Goal: Information Seeking & Learning: Learn about a topic

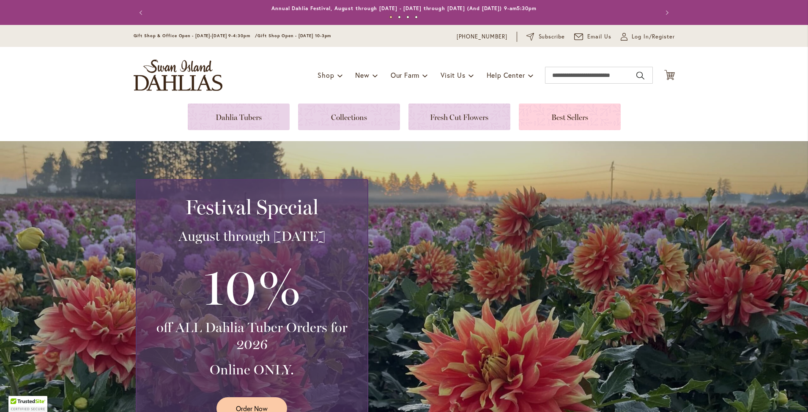
click at [567, 116] on link at bounding box center [570, 117] width 102 height 27
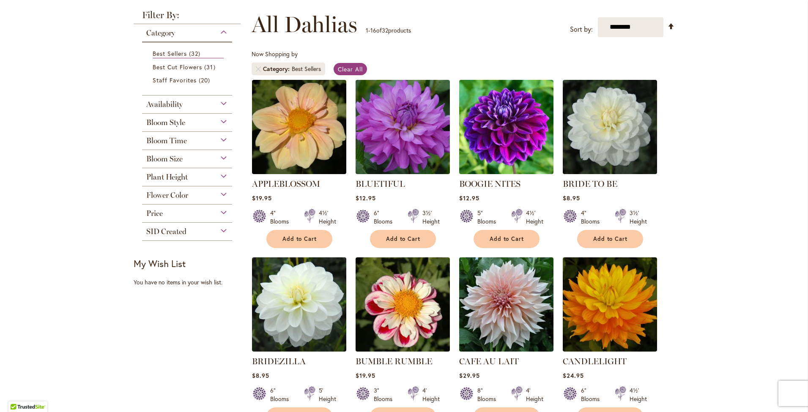
scroll to position [127, 0]
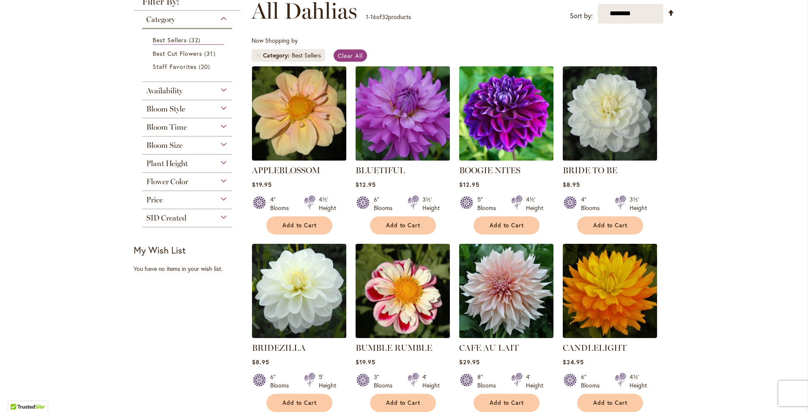
click at [409, 126] on img at bounding box center [402, 113] width 99 height 99
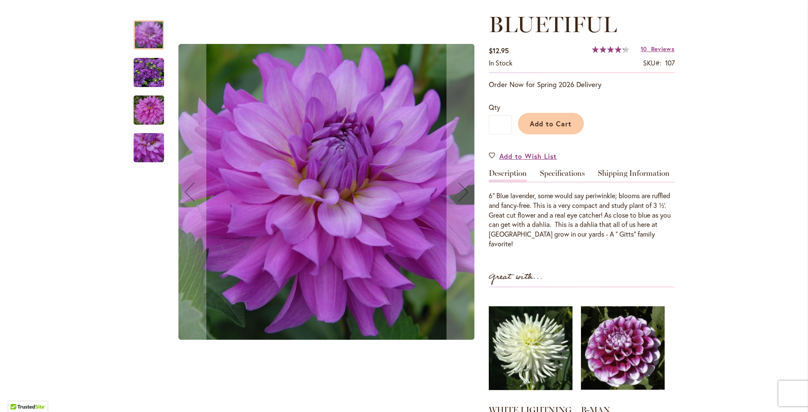
scroll to position [127, 0]
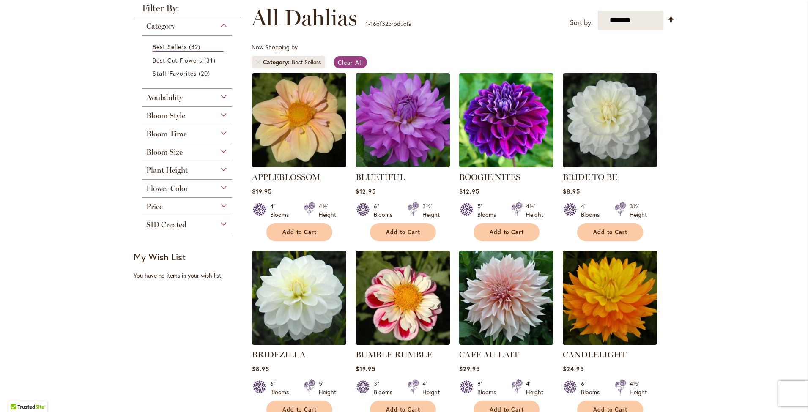
scroll to position [42, 0]
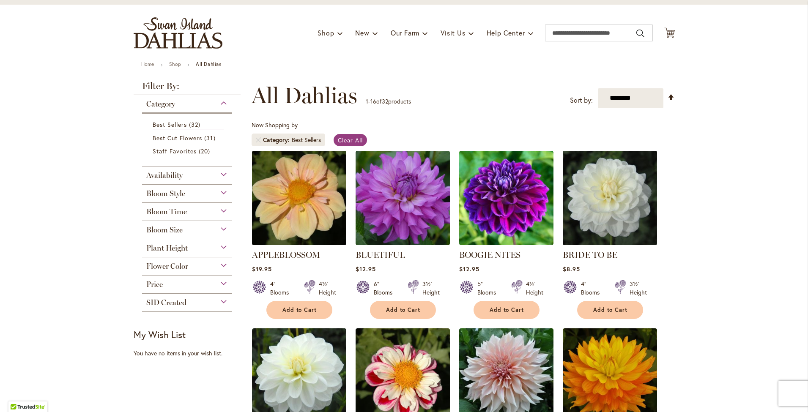
click at [216, 266] on div "Flower Color" at bounding box center [187, 265] width 90 height 14
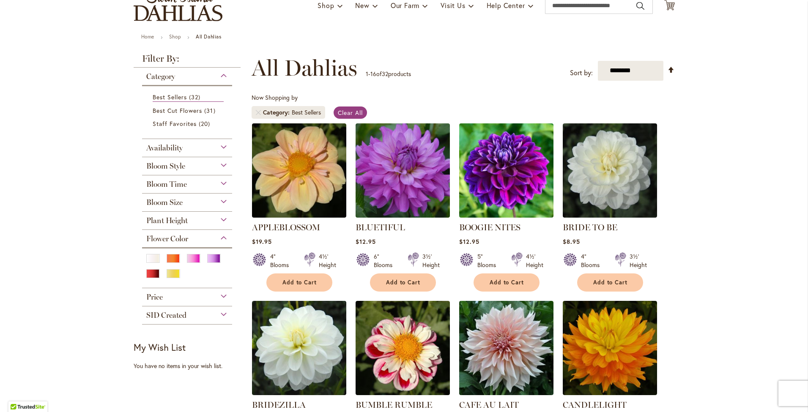
scroll to position [85, 0]
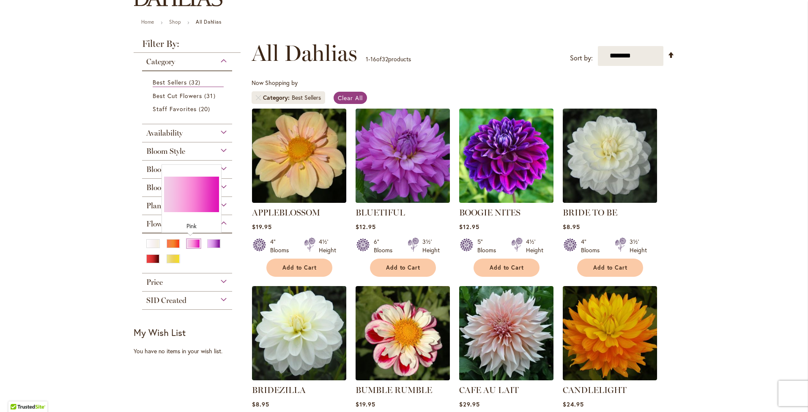
click at [187, 243] on div "Pink" at bounding box center [194, 243] width 14 height 9
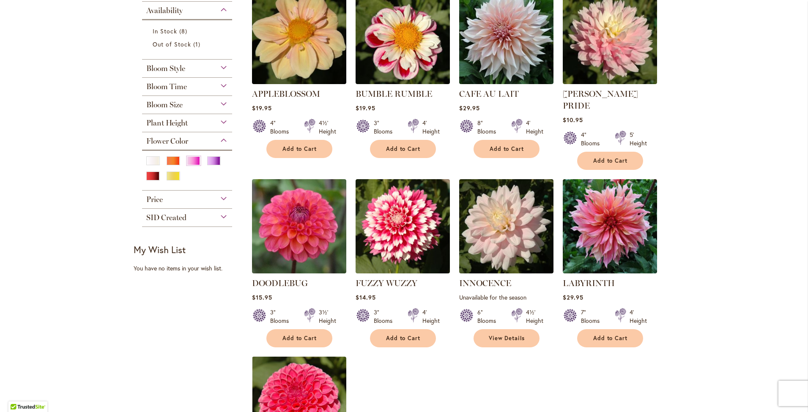
scroll to position [127, 0]
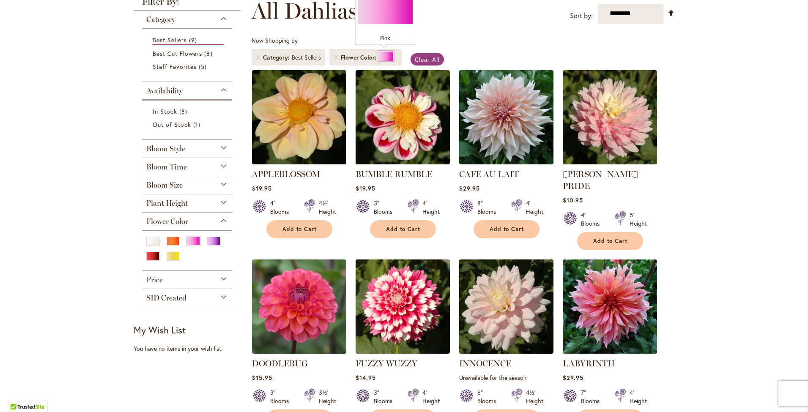
click at [381, 55] on div at bounding box center [385, 56] width 15 height 10
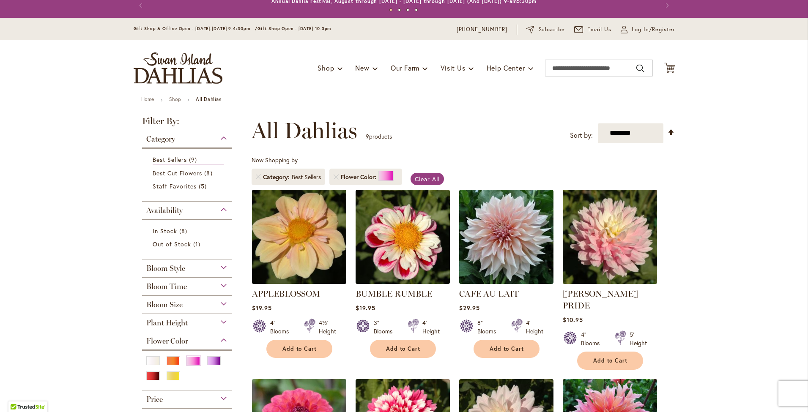
scroll to position [0, 0]
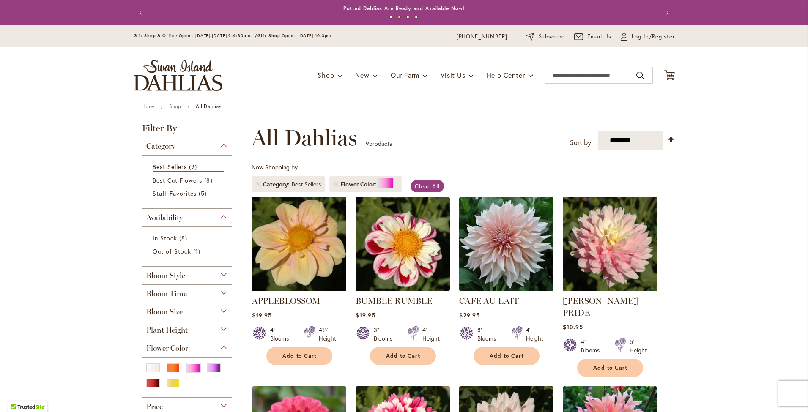
click at [219, 271] on div "Bloom Style" at bounding box center [187, 274] width 90 height 14
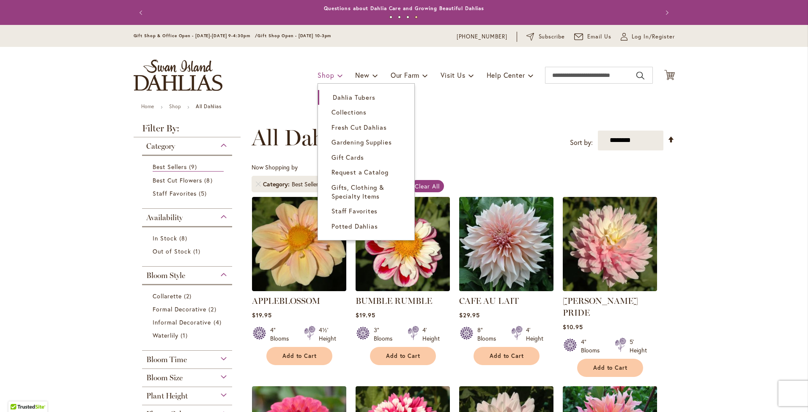
click at [337, 76] on span at bounding box center [339, 75] width 5 height 14
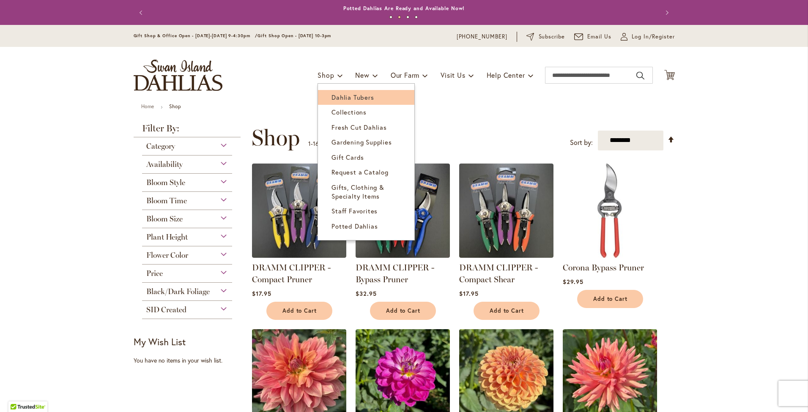
click at [337, 99] on span "Dahlia Tubers" at bounding box center [352, 97] width 42 height 8
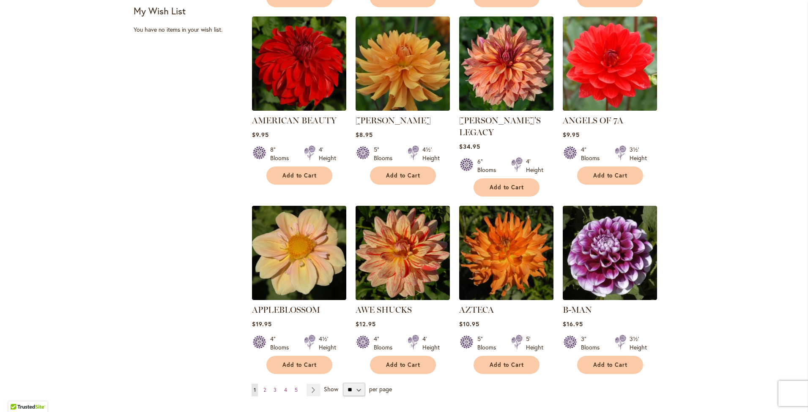
scroll to position [592, 0]
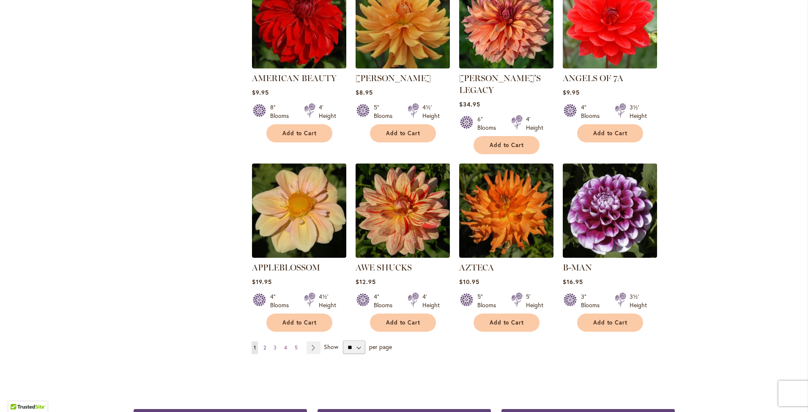
click at [263, 345] on span "2" at bounding box center [264, 348] width 3 height 6
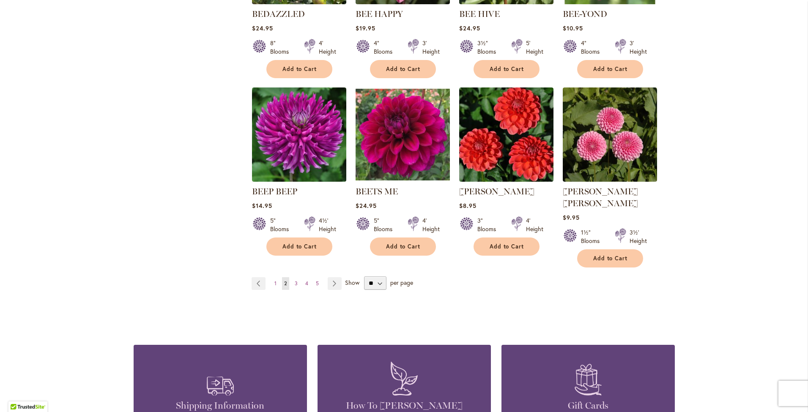
scroll to position [677, 0]
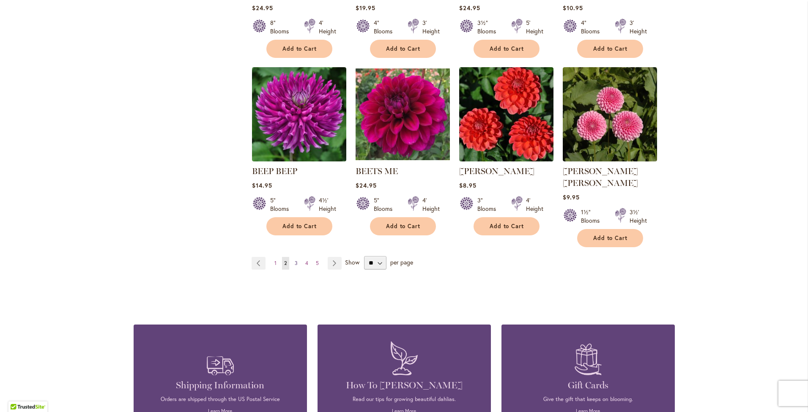
click at [295, 260] on span "3" at bounding box center [296, 263] width 3 height 6
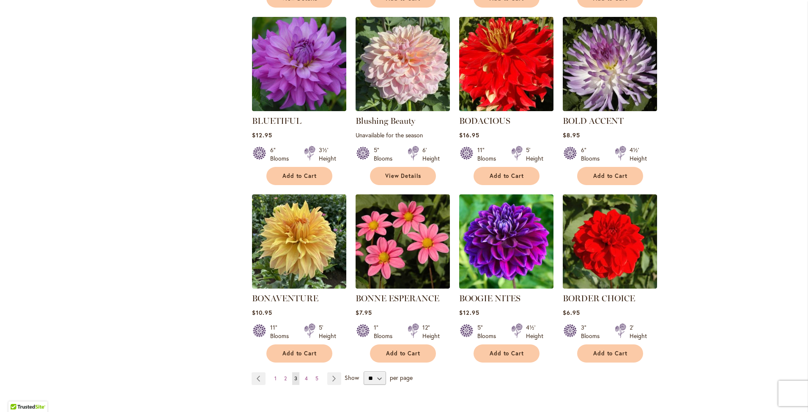
scroll to position [550, 0]
click at [305, 376] on span "4" at bounding box center [306, 378] width 3 height 6
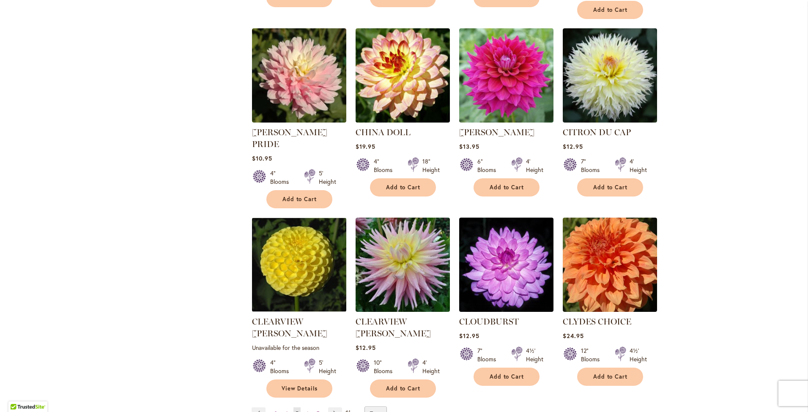
scroll to position [592, 0]
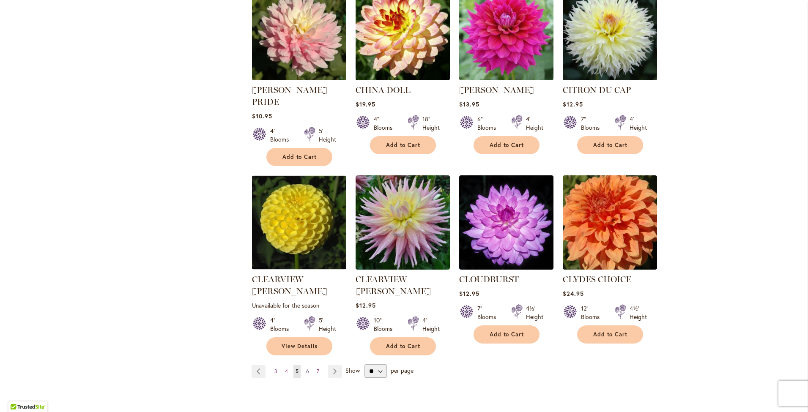
click at [304, 365] on link "Page 6" at bounding box center [307, 371] width 7 height 13
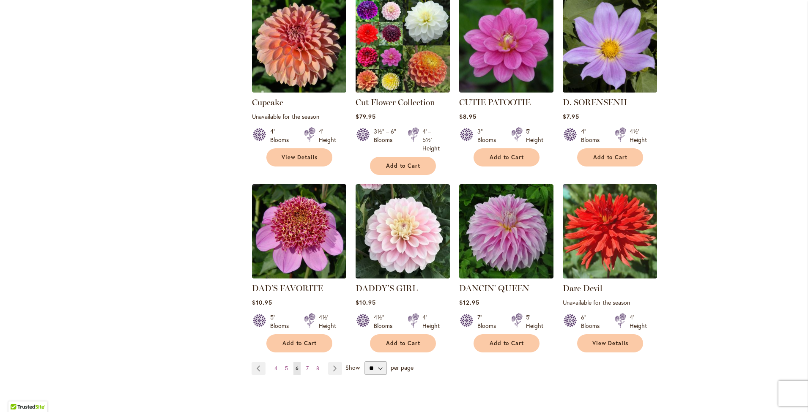
scroll to position [592, 0]
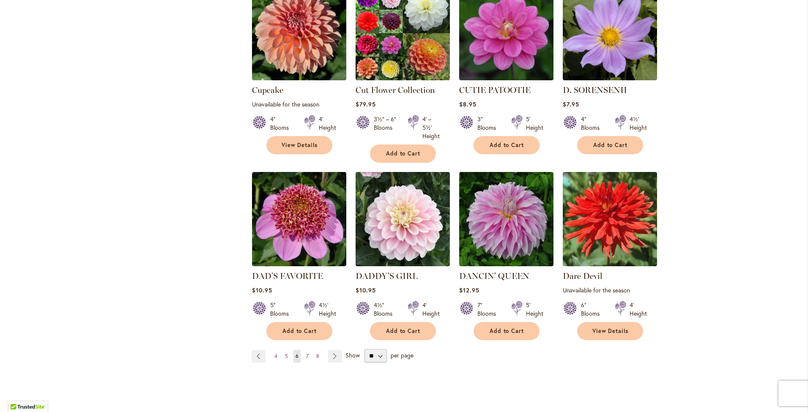
click at [306, 352] on link "Page 7" at bounding box center [307, 356] width 7 height 13
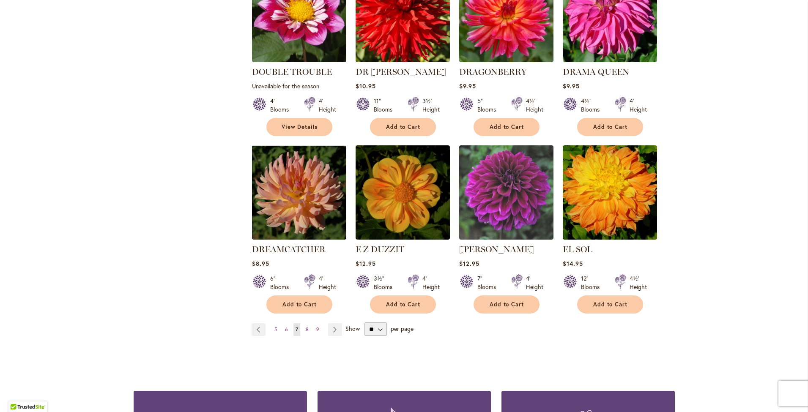
scroll to position [634, 0]
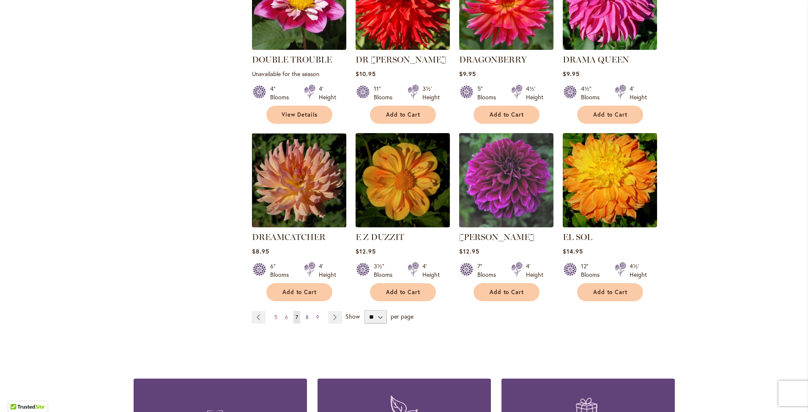
click at [306, 314] on span "8" at bounding box center [307, 317] width 3 height 6
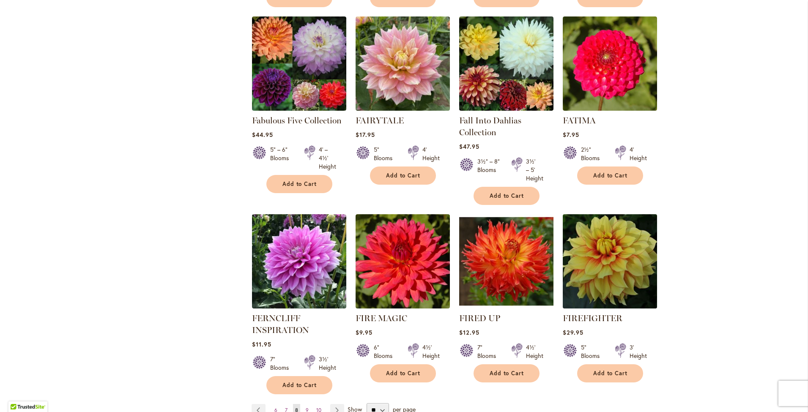
scroll to position [634, 0]
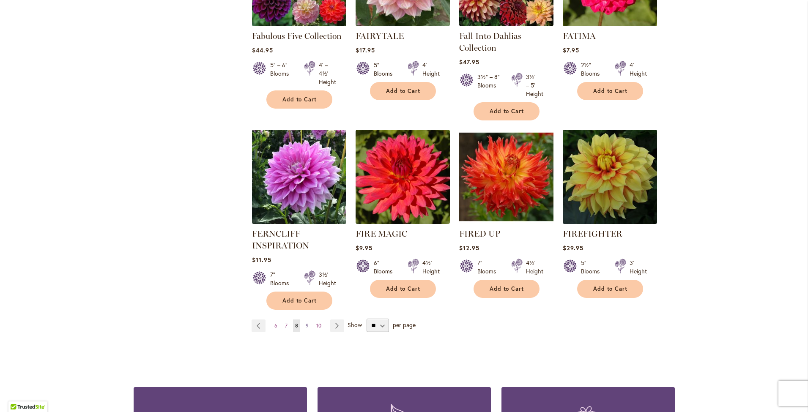
click at [304, 320] on link "Page 9" at bounding box center [307, 326] width 7 height 13
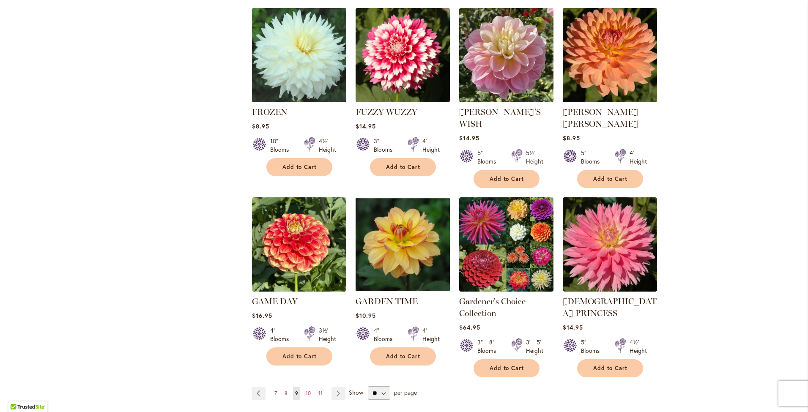
scroll to position [592, 0]
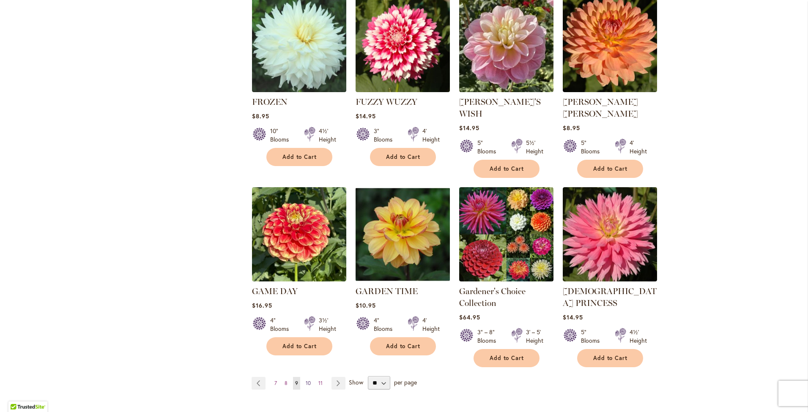
click at [306, 380] on span "10" at bounding box center [308, 383] width 5 height 6
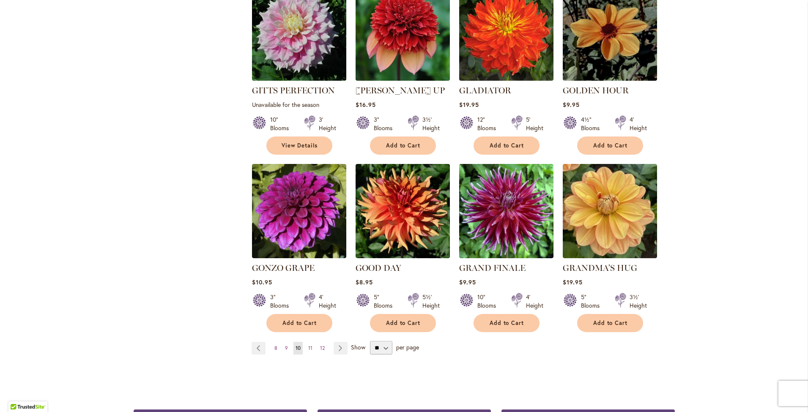
scroll to position [592, 0]
click at [308, 345] on span "11" at bounding box center [310, 348] width 4 height 6
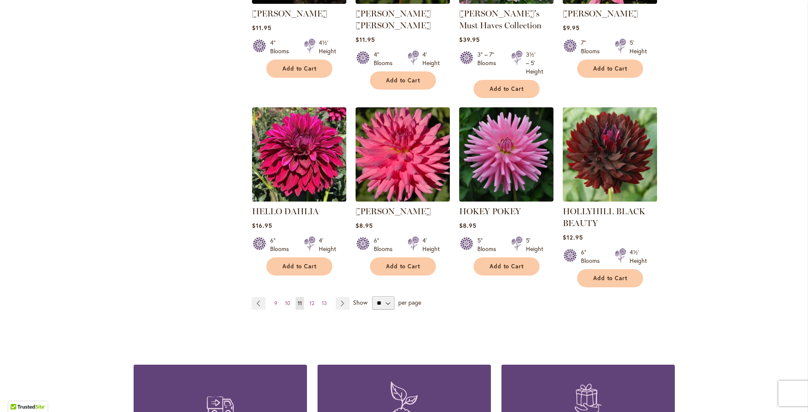
scroll to position [677, 0]
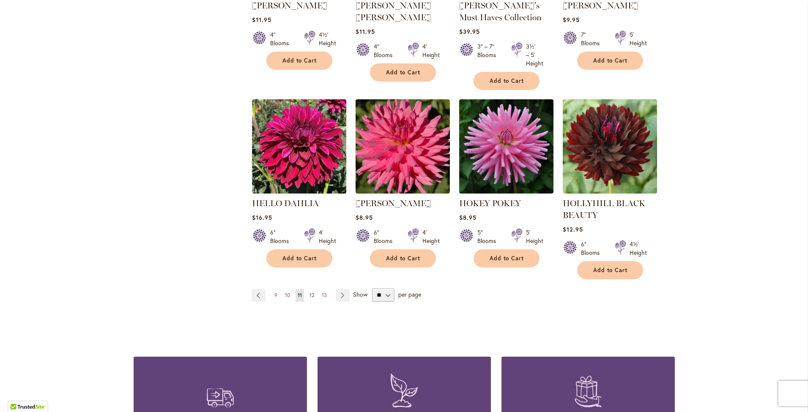
click at [310, 292] on span "12" at bounding box center [312, 295] width 5 height 6
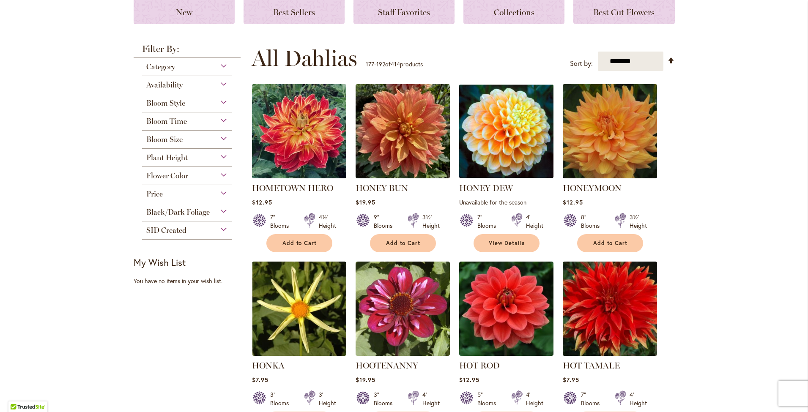
scroll to position [169, 0]
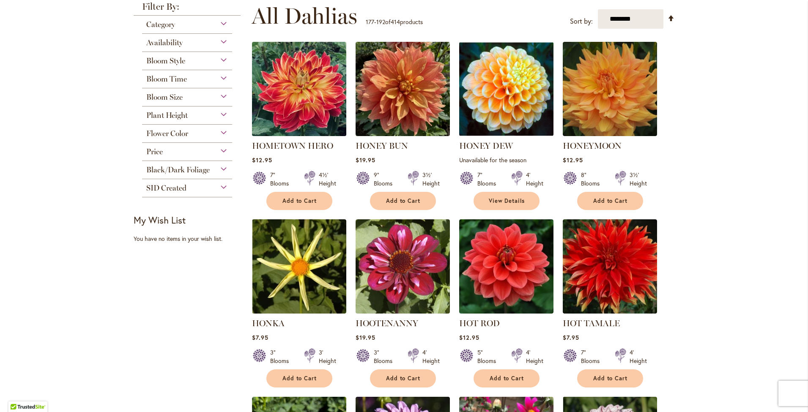
click at [307, 91] on img at bounding box center [298, 89] width 99 height 99
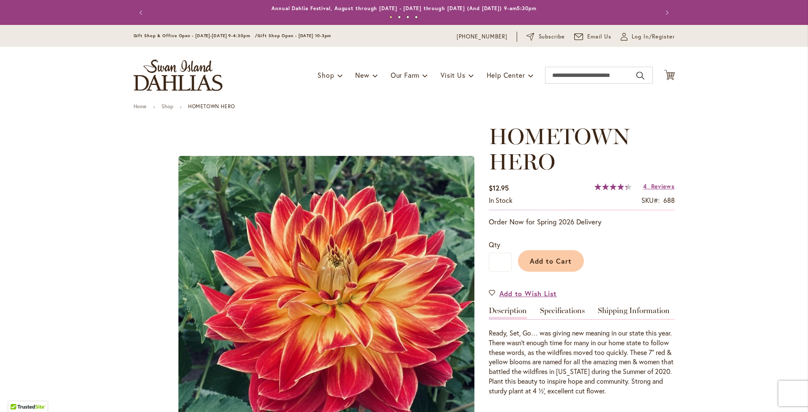
scroll to position [42, 0]
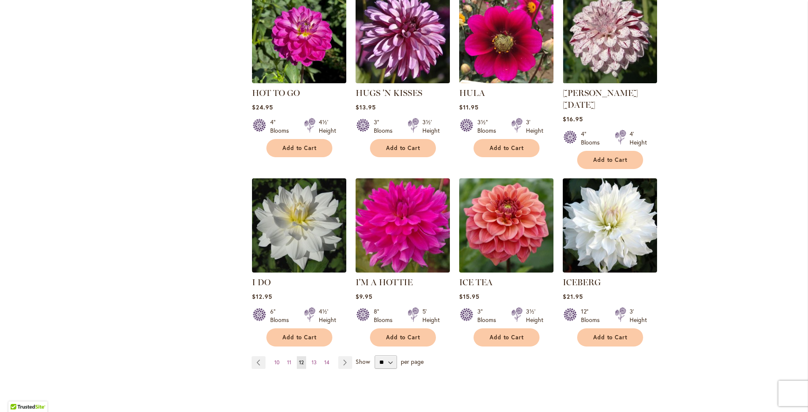
scroll to position [592, 0]
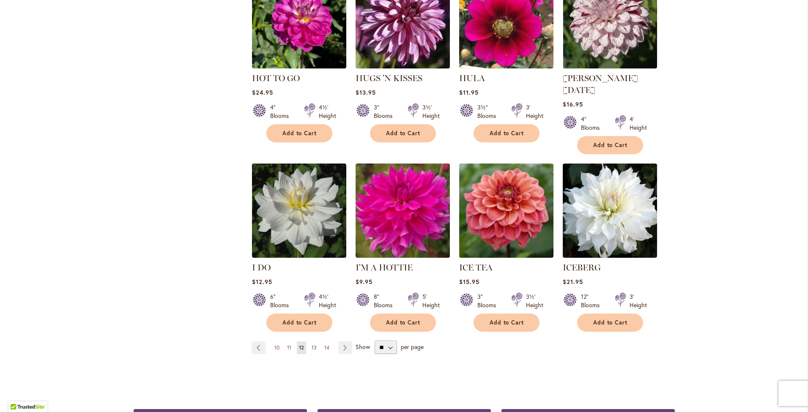
click at [311, 342] on link "Page 13" at bounding box center [314, 348] width 9 height 13
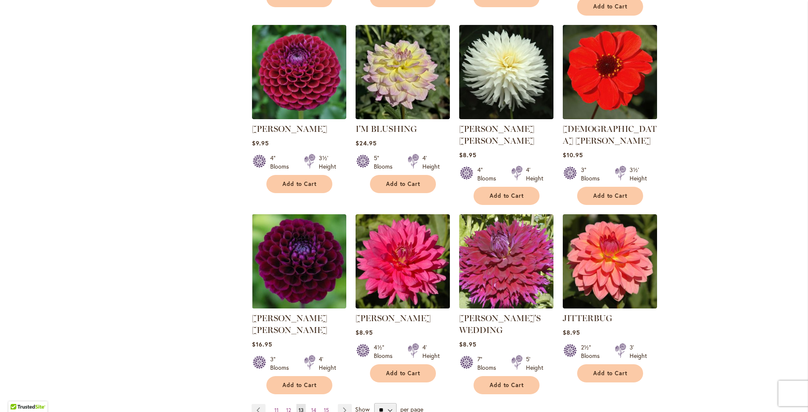
scroll to position [592, 0]
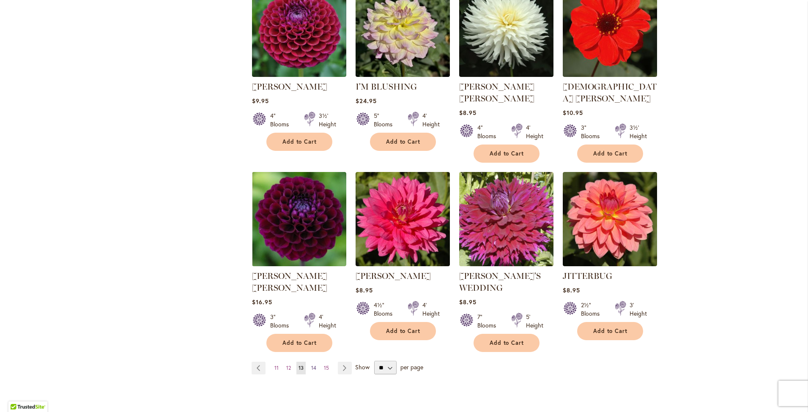
click at [312, 365] on span "14" at bounding box center [313, 368] width 5 height 6
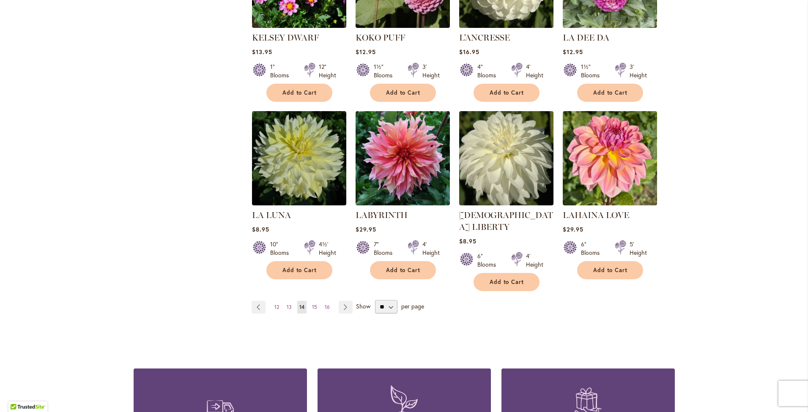
scroll to position [634, 0]
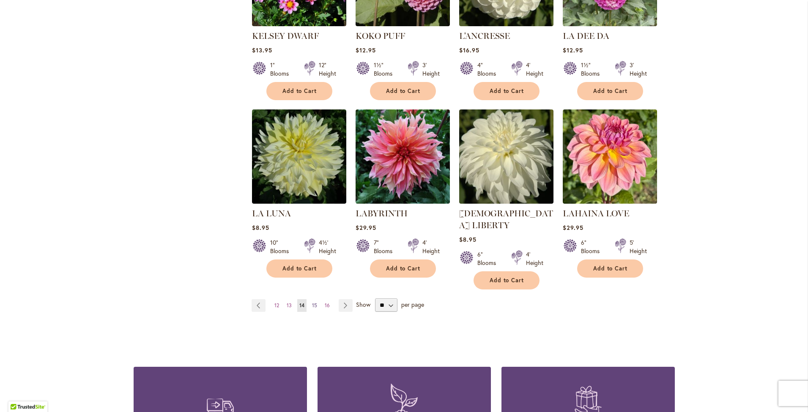
click at [312, 302] on span "15" at bounding box center [314, 305] width 5 height 6
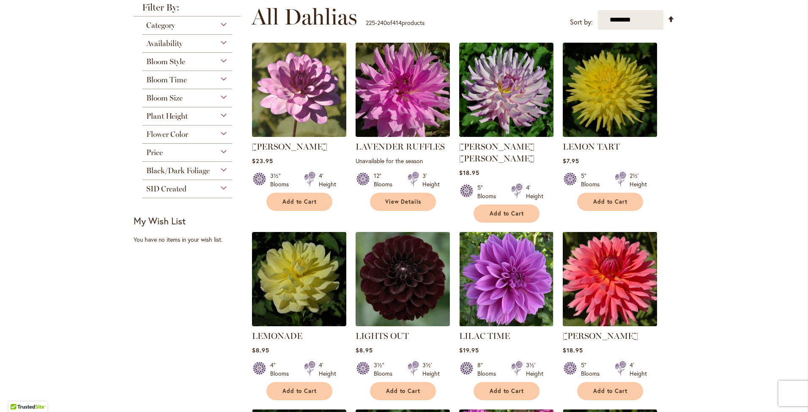
scroll to position [169, 0]
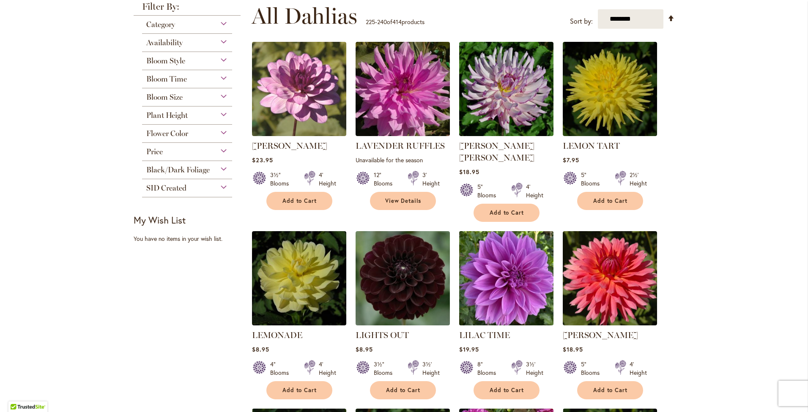
click at [519, 271] on img at bounding box center [506, 278] width 99 height 99
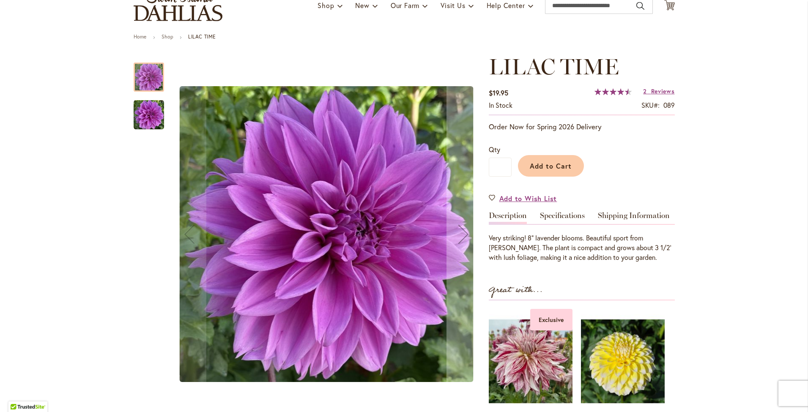
scroll to position [85, 0]
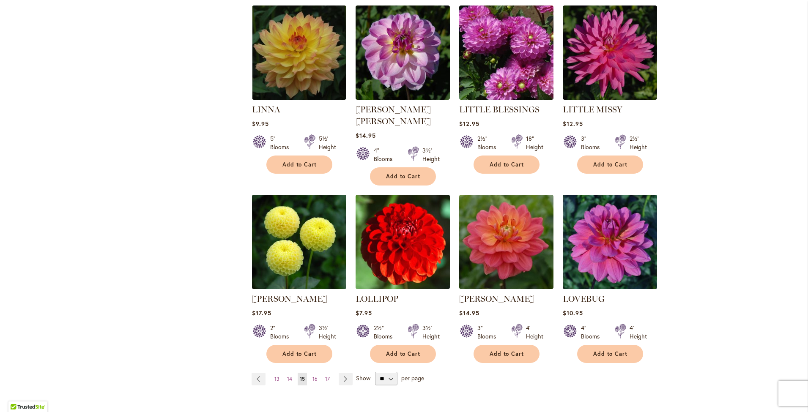
scroll to position [592, 0]
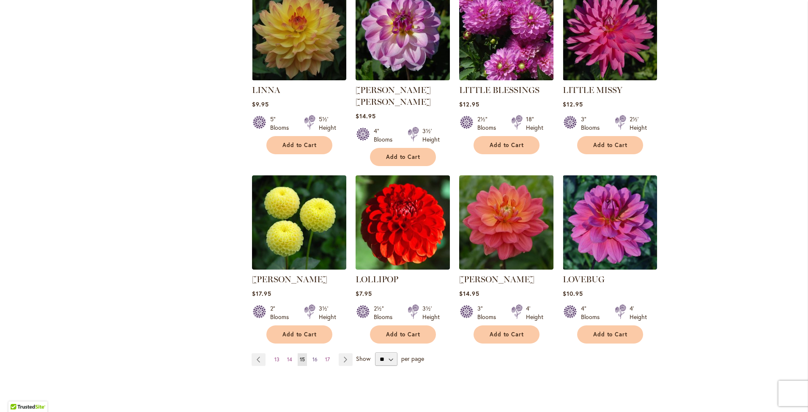
click at [312, 356] on span "16" at bounding box center [314, 359] width 5 height 6
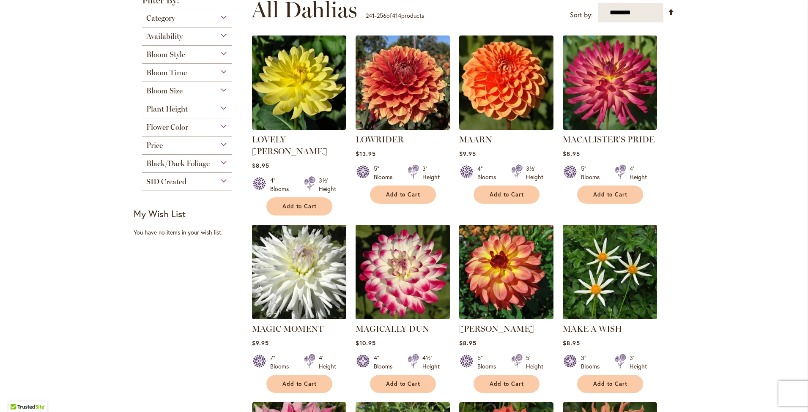
scroll to position [127, 0]
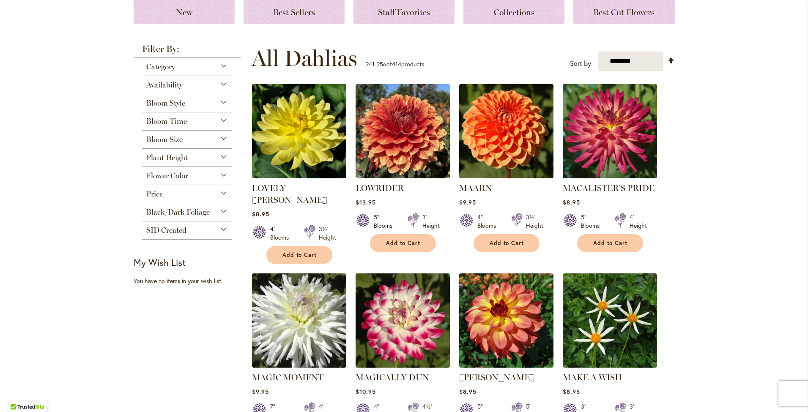
click at [306, 167] on img at bounding box center [298, 131] width 99 height 99
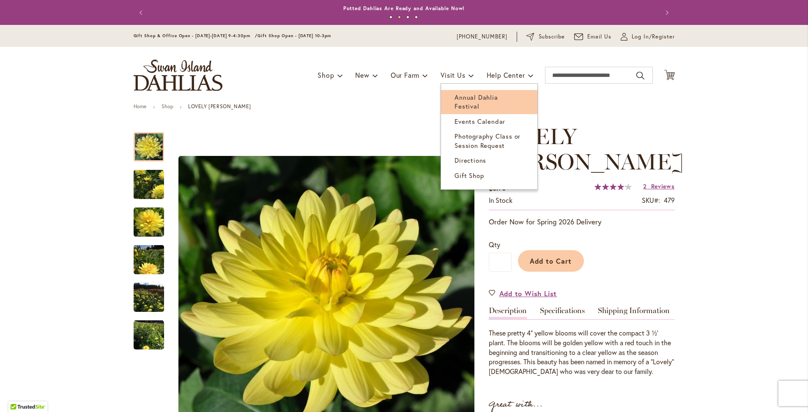
click at [467, 98] on span "Annual Dahlia Festival" at bounding box center [476, 101] width 43 height 17
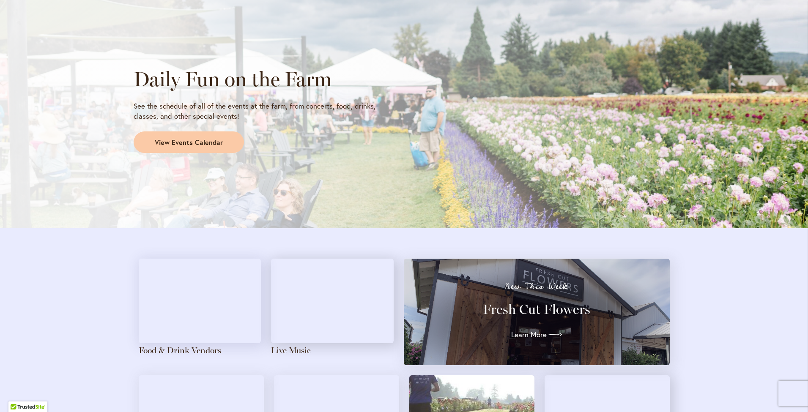
scroll to position [719, 0]
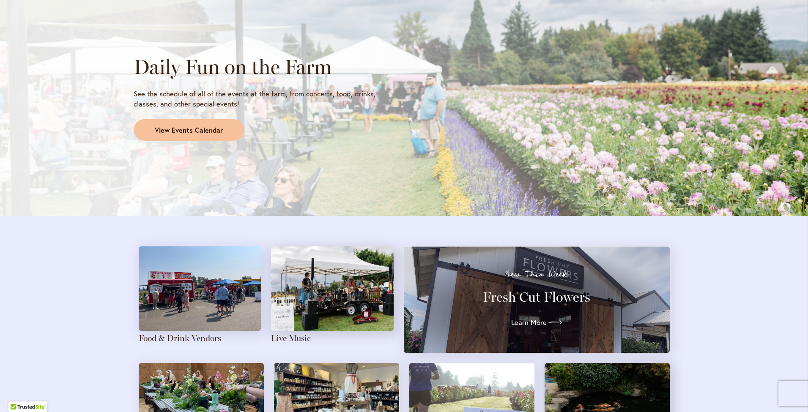
click at [202, 130] on span "View Events Calendar" at bounding box center [189, 131] width 68 height 10
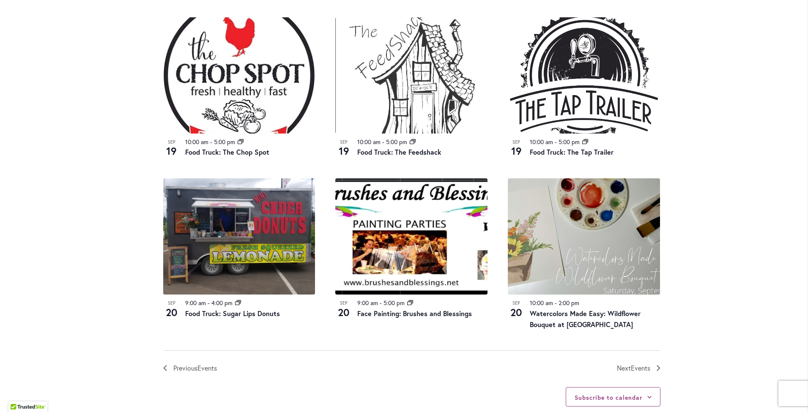
scroll to position [803, 0]
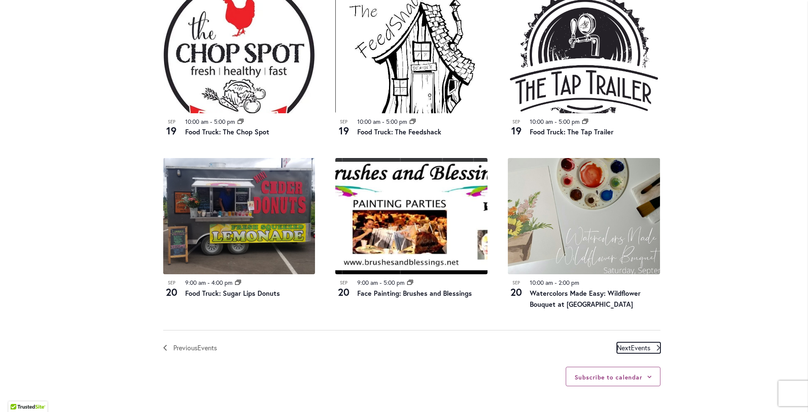
click at [625, 346] on span "Next Events" at bounding box center [633, 347] width 33 height 11
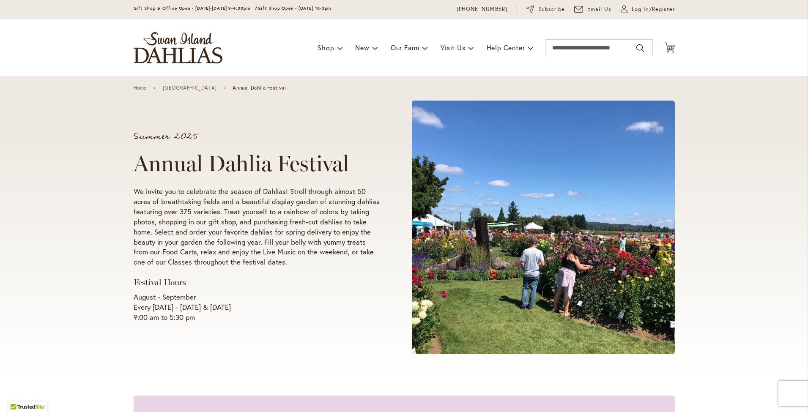
scroll to position [42, 0]
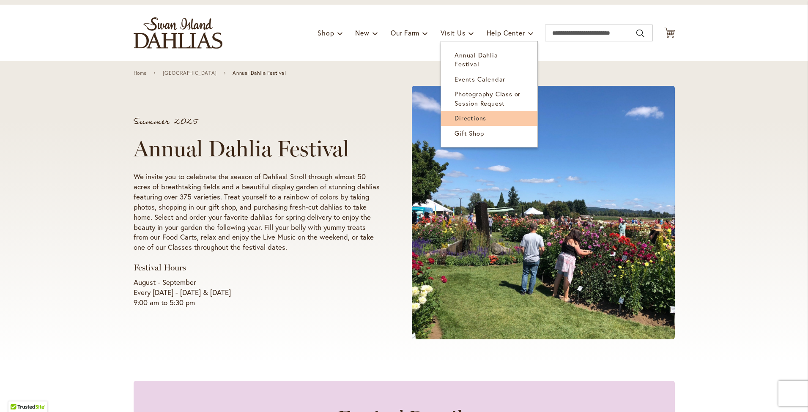
click at [465, 114] on span "Directions" at bounding box center [471, 118] width 32 height 8
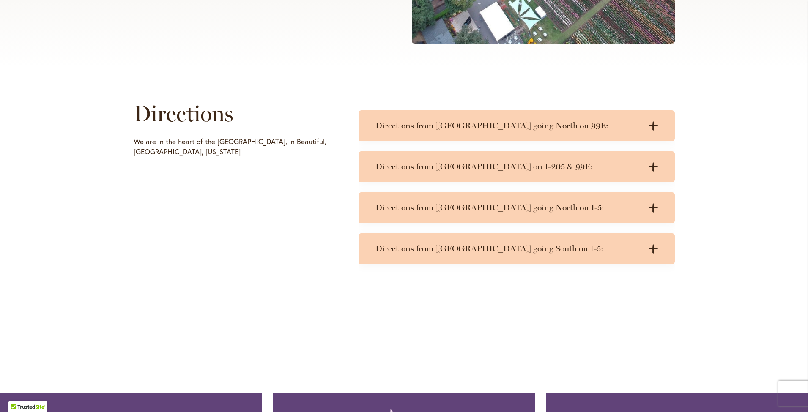
scroll to position [381, 0]
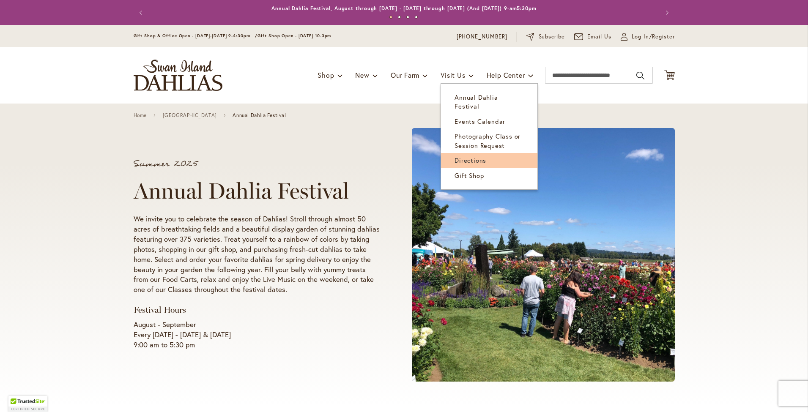
click at [465, 156] on span "Directions" at bounding box center [471, 160] width 32 height 8
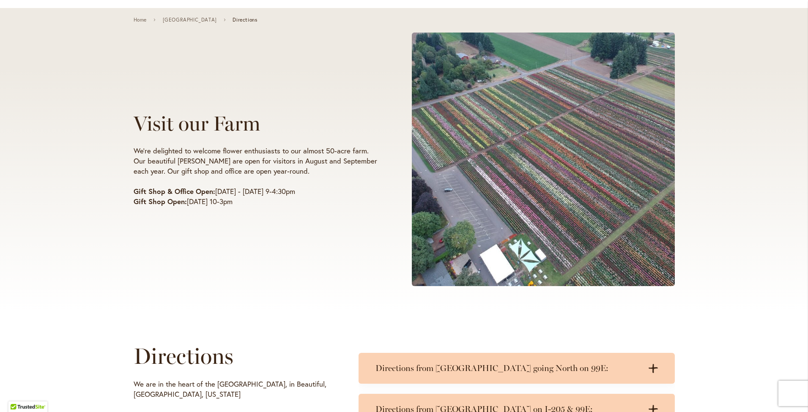
scroll to position [85, 0]
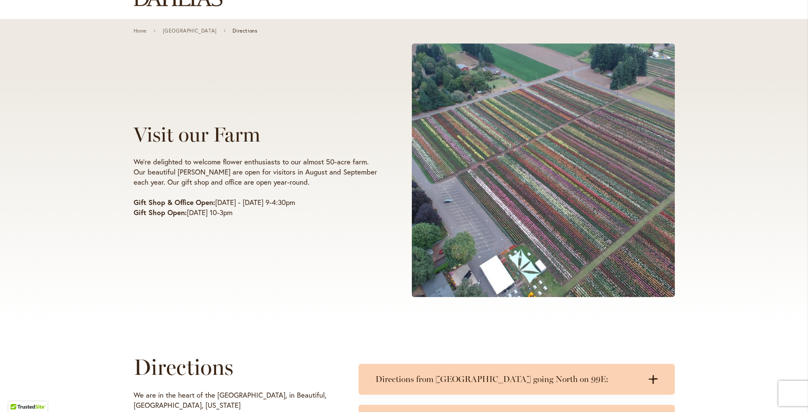
click at [591, 153] on span at bounding box center [543, 171] width 263 height 254
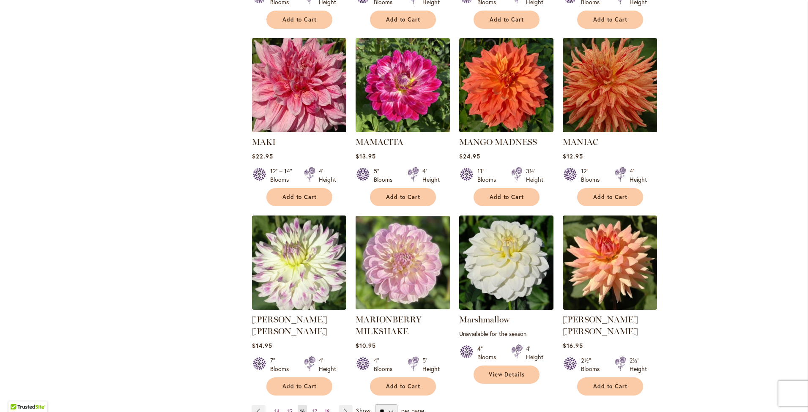
scroll to position [592, 0]
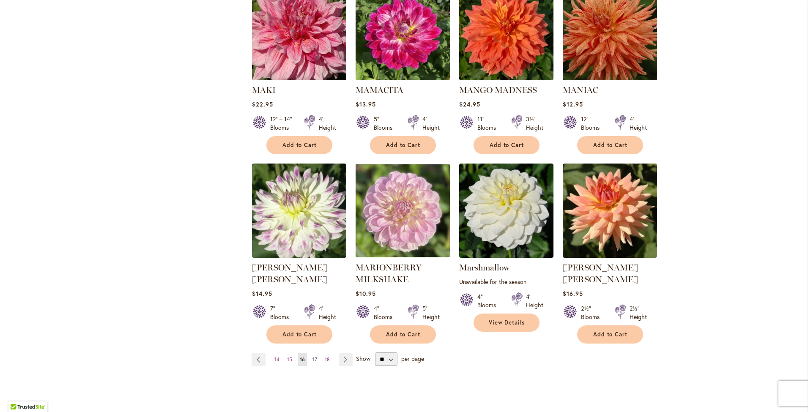
click at [312, 356] on span "17" at bounding box center [314, 359] width 5 height 6
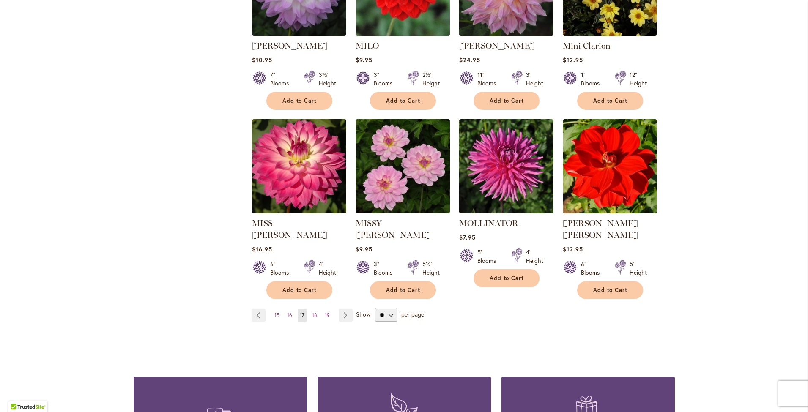
scroll to position [634, 0]
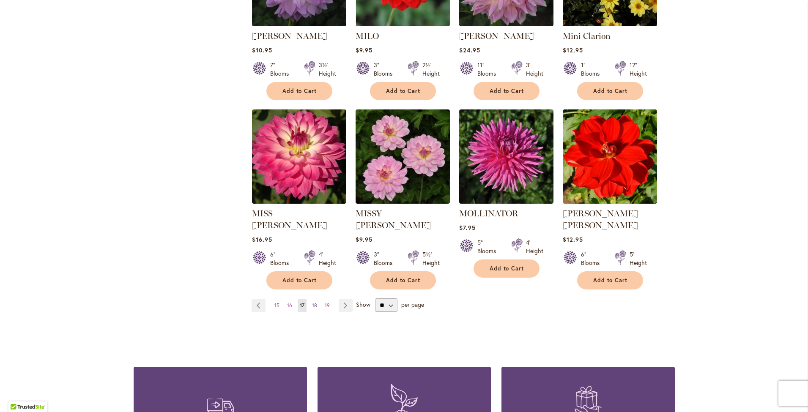
click at [312, 302] on span "18" at bounding box center [314, 305] width 5 height 6
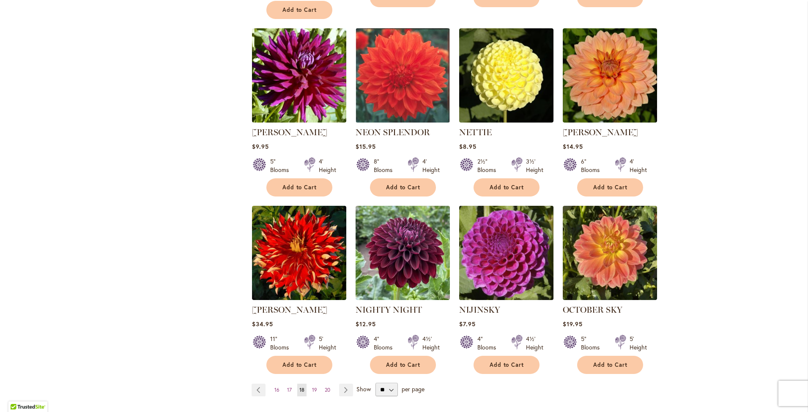
scroll to position [592, 0]
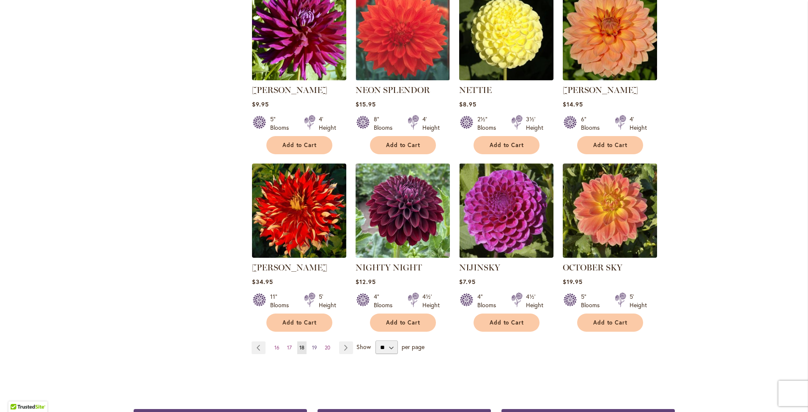
click at [312, 345] on span "19" at bounding box center [314, 348] width 5 height 6
